Goal: Entertainment & Leisure: Consume media (video, audio)

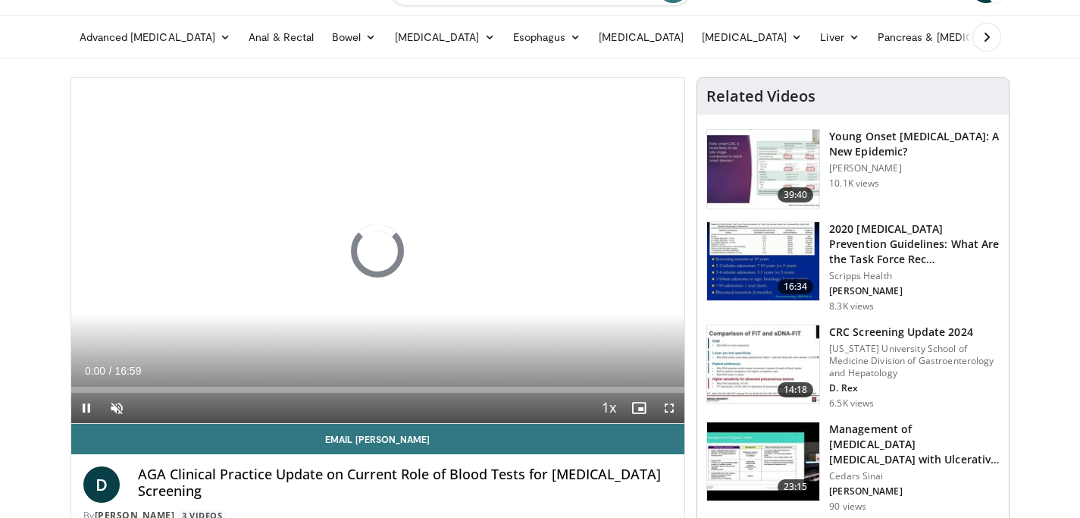
scroll to position [152, 0]
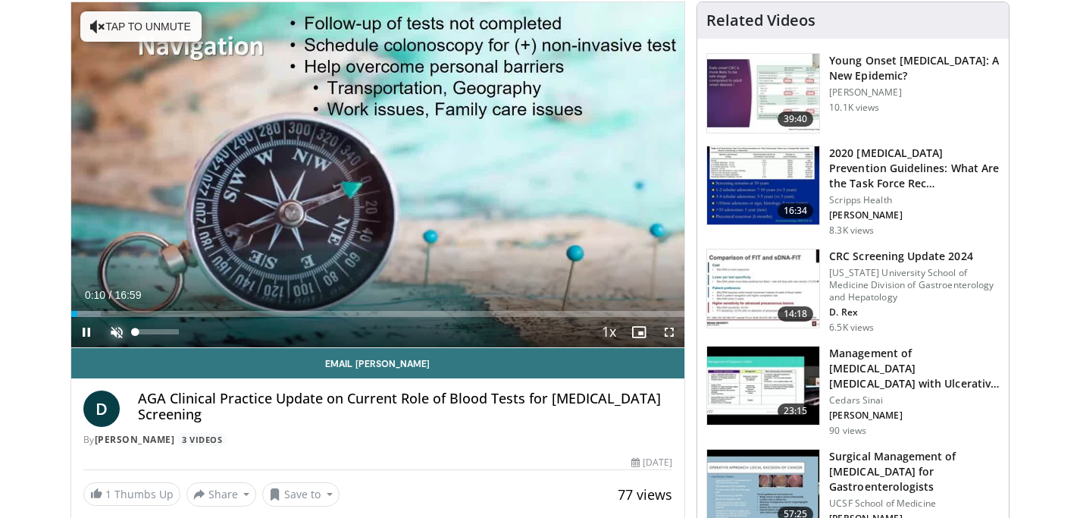
click at [121, 330] on span "Video Player" at bounding box center [117, 332] width 30 height 30
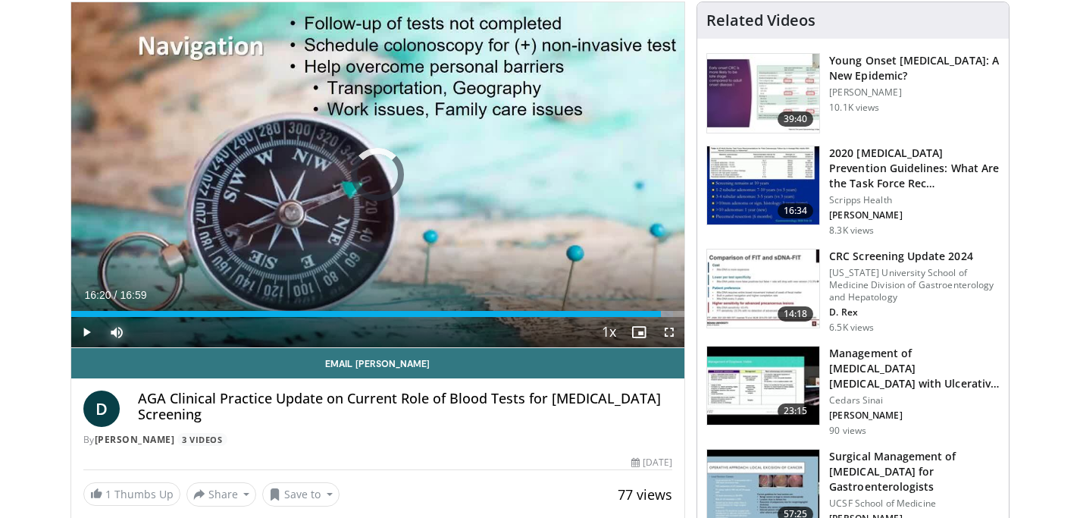
drag, startPoint x: 158, startPoint y: 313, endPoint x: 684, endPoint y: 326, distance: 526.2
click at [684, 326] on div "Current Time 16:20 / Duration 16:59 Play Skip Backward Skip Forward Mute 0% Loa…" at bounding box center [378, 332] width 614 height 30
